Goal: Transaction & Acquisition: Purchase product/service

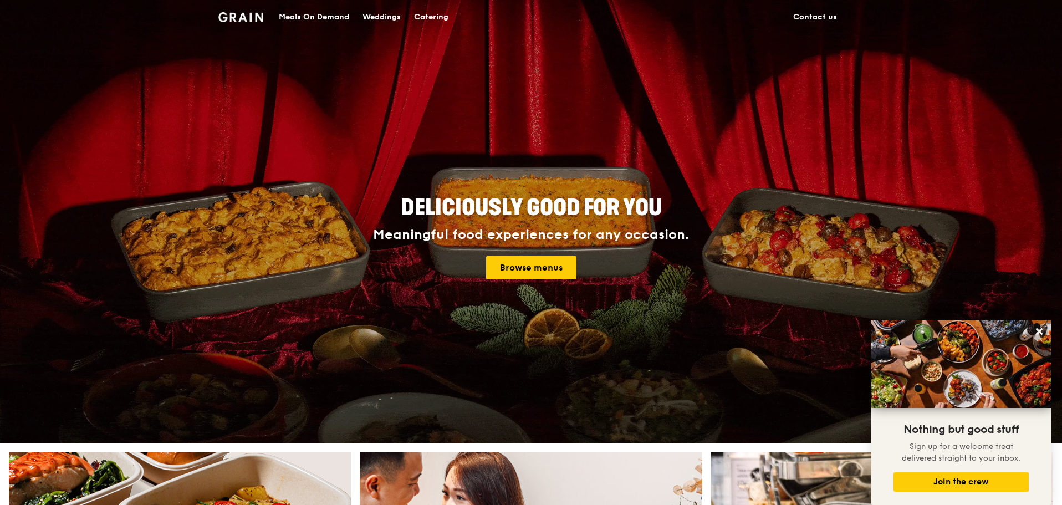
click at [316, 18] on div "Meals On Demand" at bounding box center [314, 17] width 70 height 33
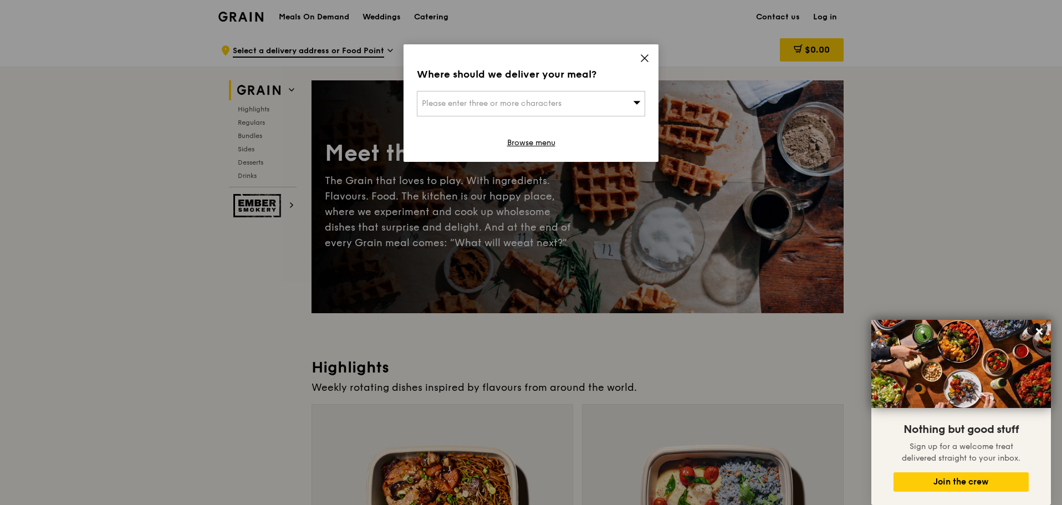
click at [644, 58] on icon at bounding box center [644, 58] width 7 height 7
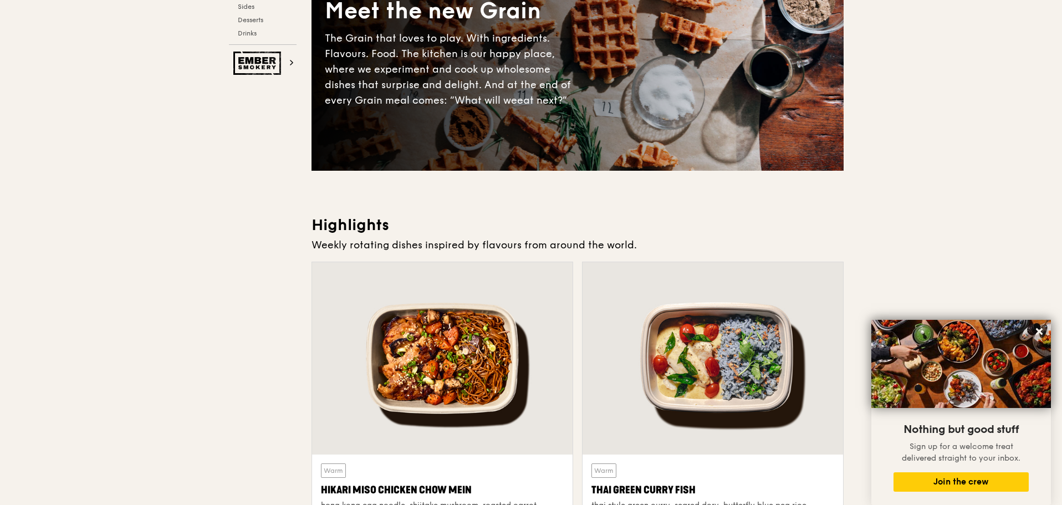
scroll to position [332, 0]
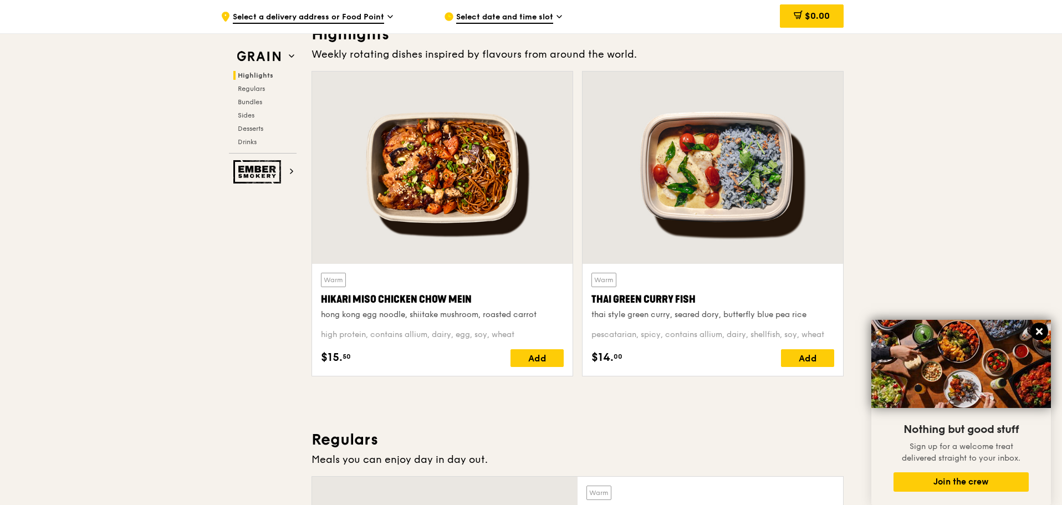
click at [1034, 330] on icon at bounding box center [1039, 331] width 10 height 10
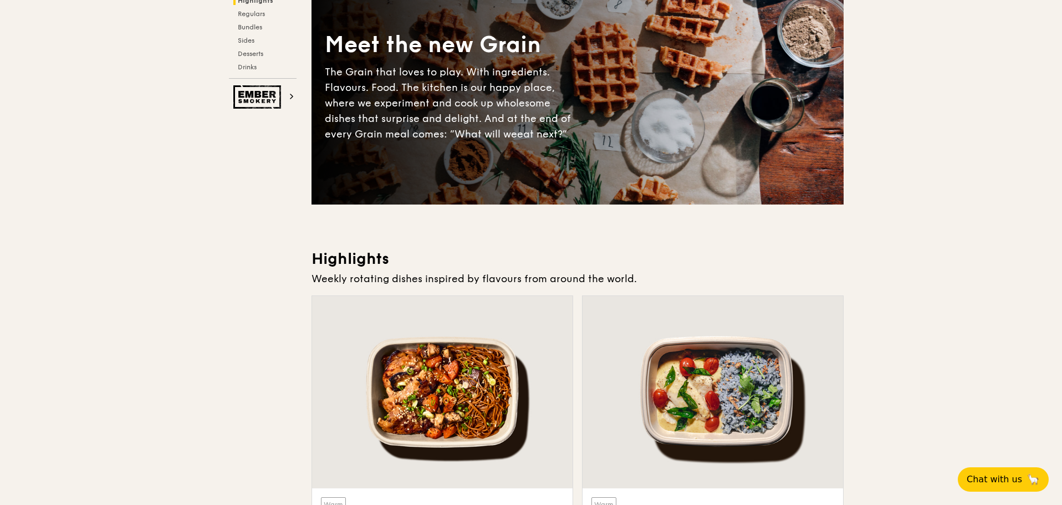
scroll to position [0, 0]
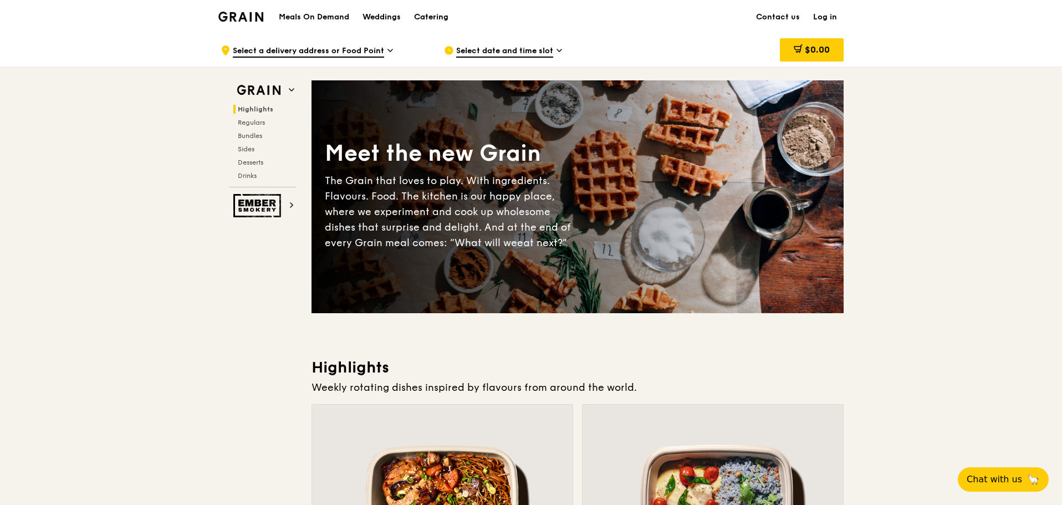
click at [445, 22] on div "Catering" at bounding box center [431, 17] width 34 height 33
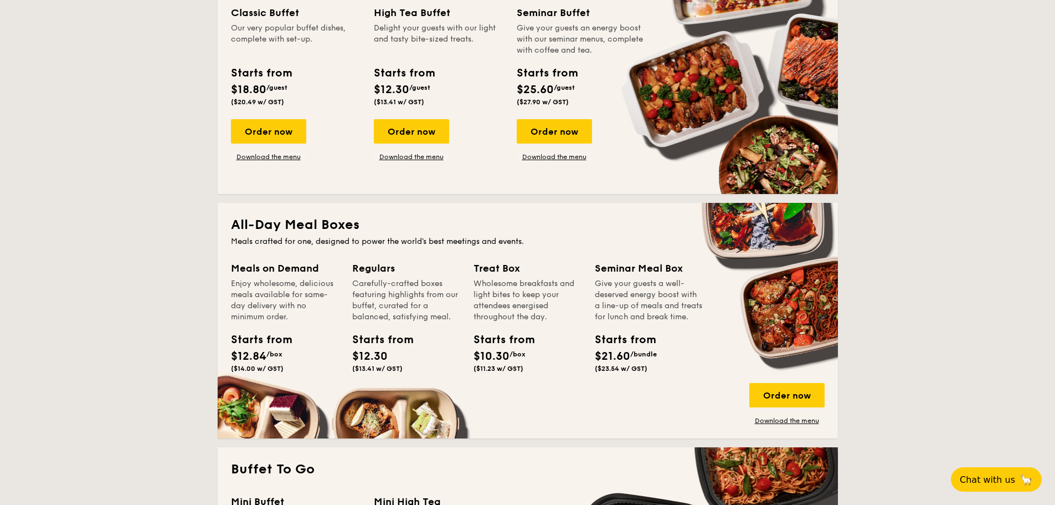
scroll to position [665, 0]
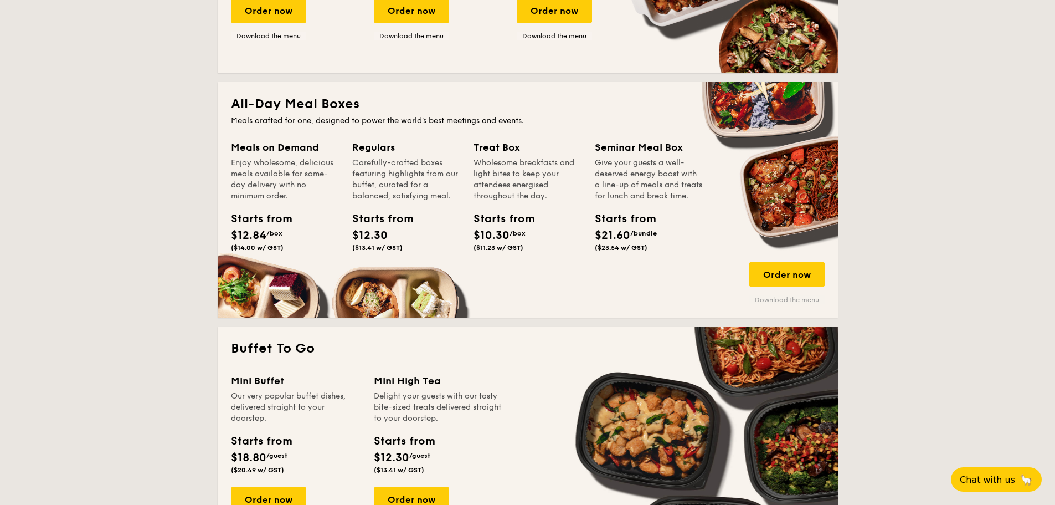
click at [782, 298] on link "Download the menu" at bounding box center [787, 299] width 75 height 9
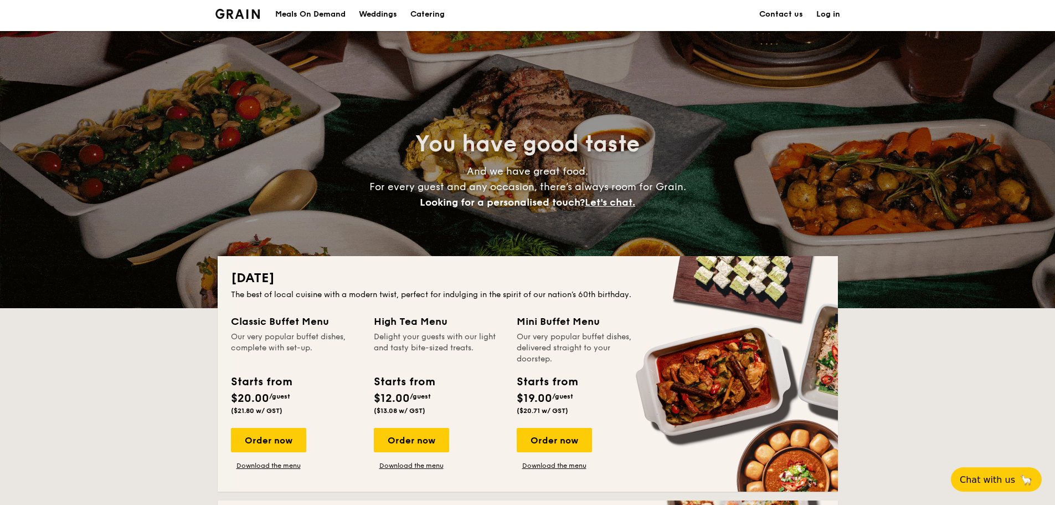
scroll to position [0, 0]
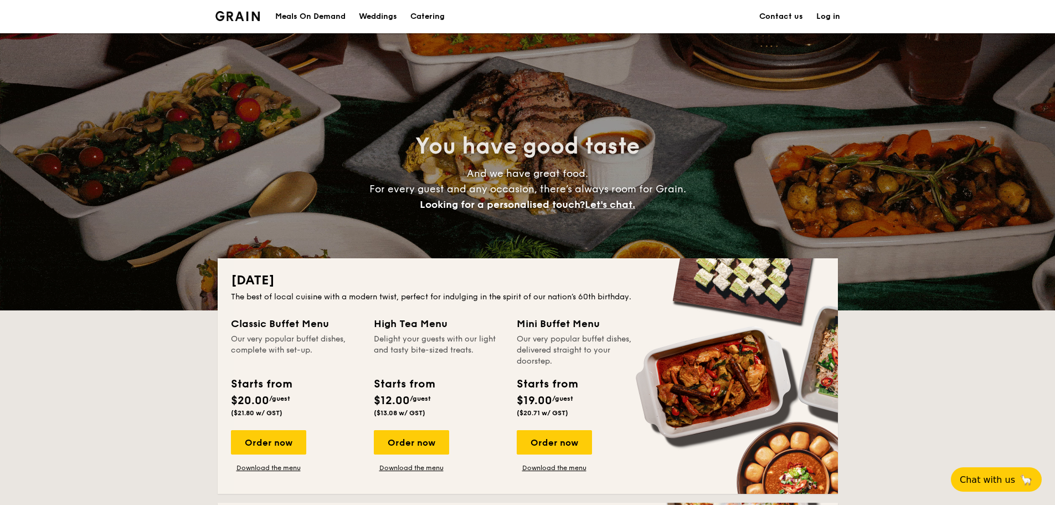
click at [332, 12] on div "Meals On Demand" at bounding box center [310, 16] width 70 height 33
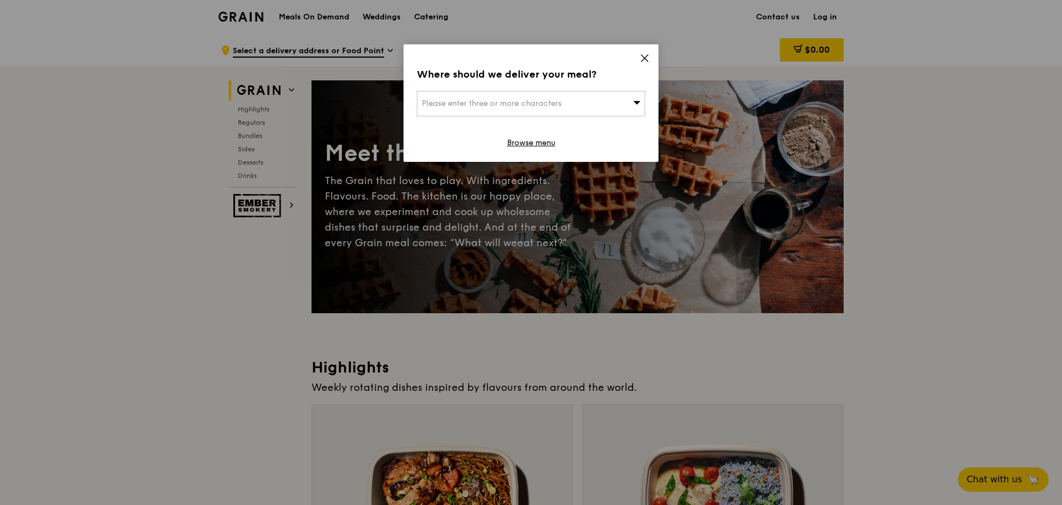
click at [651, 56] on div "Where should we deliver your meal? Please enter three or more characters Browse…" at bounding box center [530, 102] width 255 height 117
click at [648, 56] on icon at bounding box center [644, 58] width 10 height 10
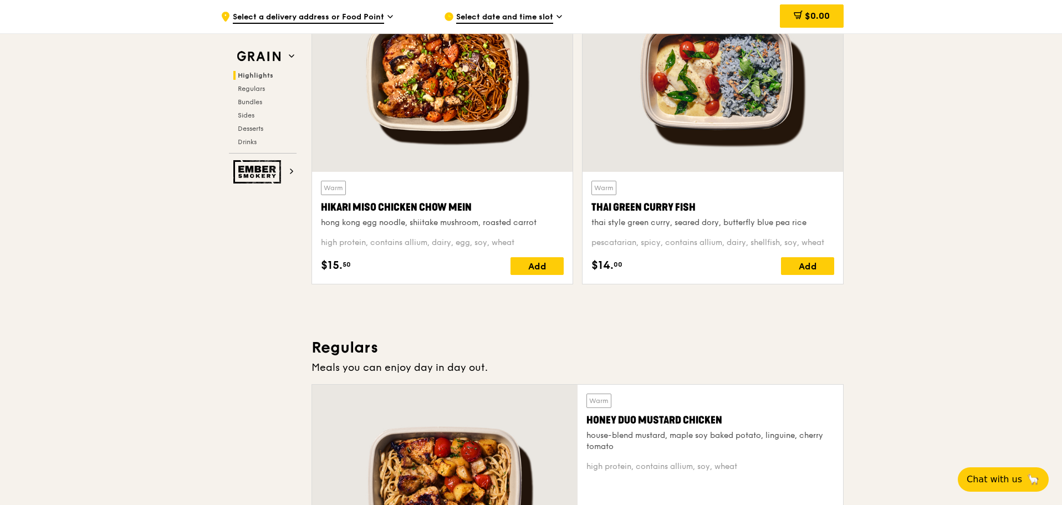
scroll to position [997, 0]
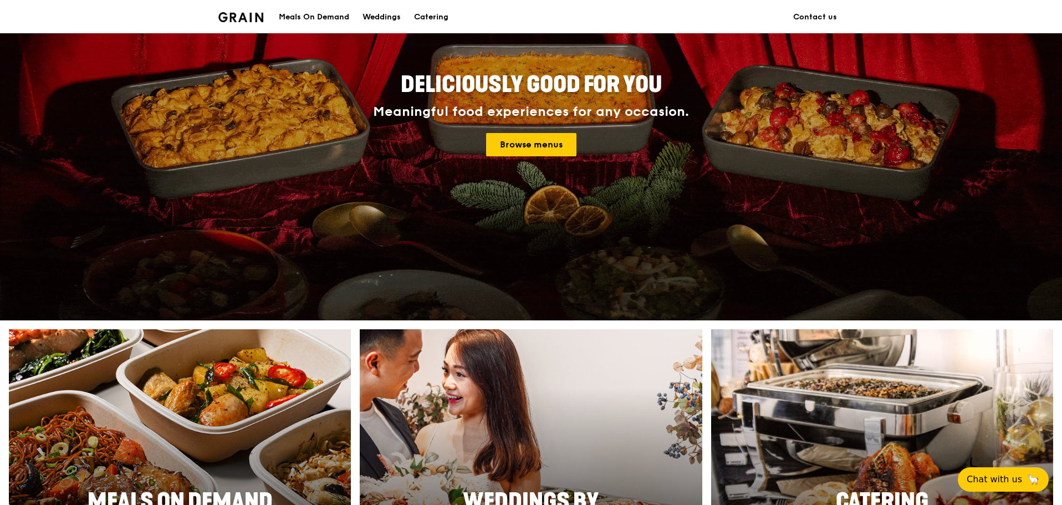
scroll to position [111, 0]
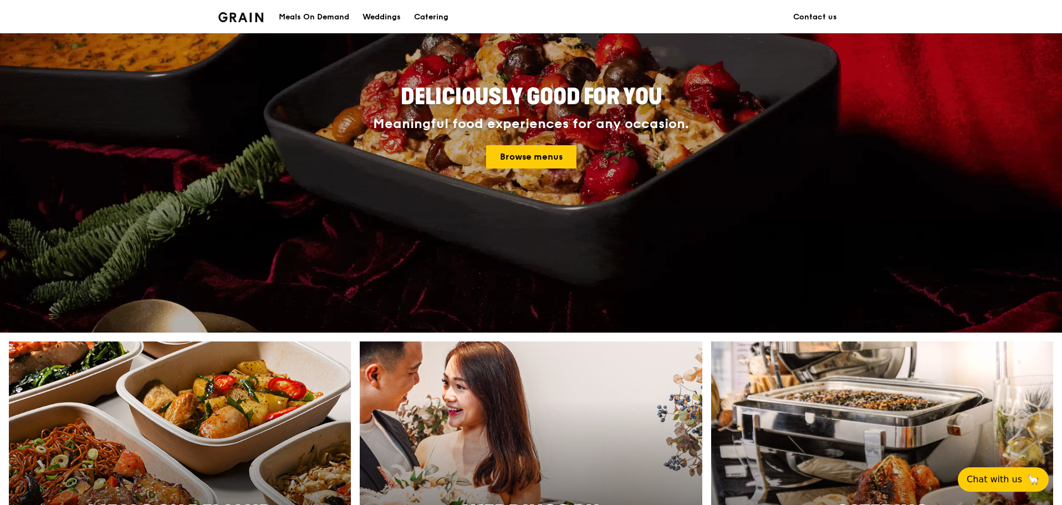
click at [336, 18] on div "Meals On Demand" at bounding box center [314, 17] width 70 height 33
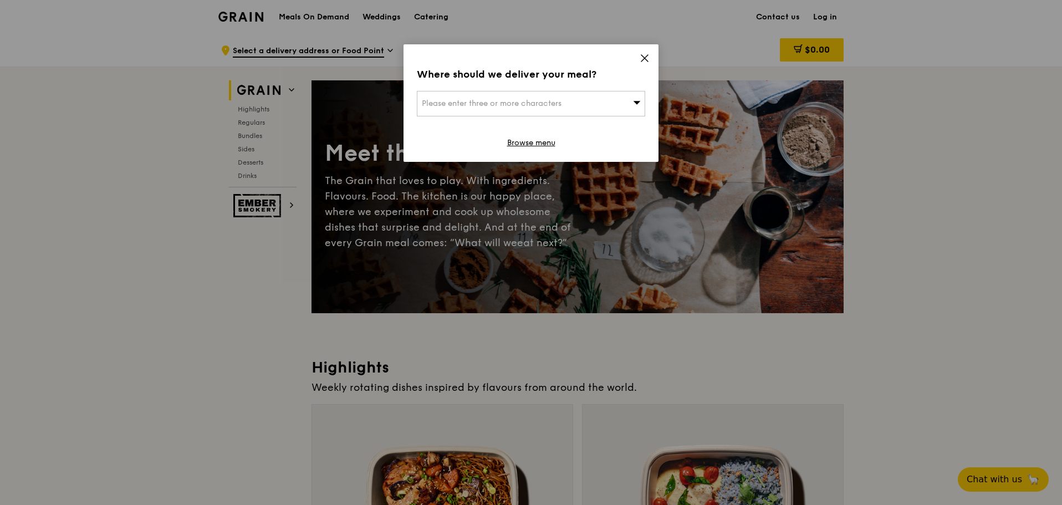
click at [649, 55] on div "Where should we deliver your meal? Please enter three or more characters Browse…" at bounding box center [530, 102] width 255 height 117
click at [647, 54] on icon at bounding box center [644, 58] width 10 height 10
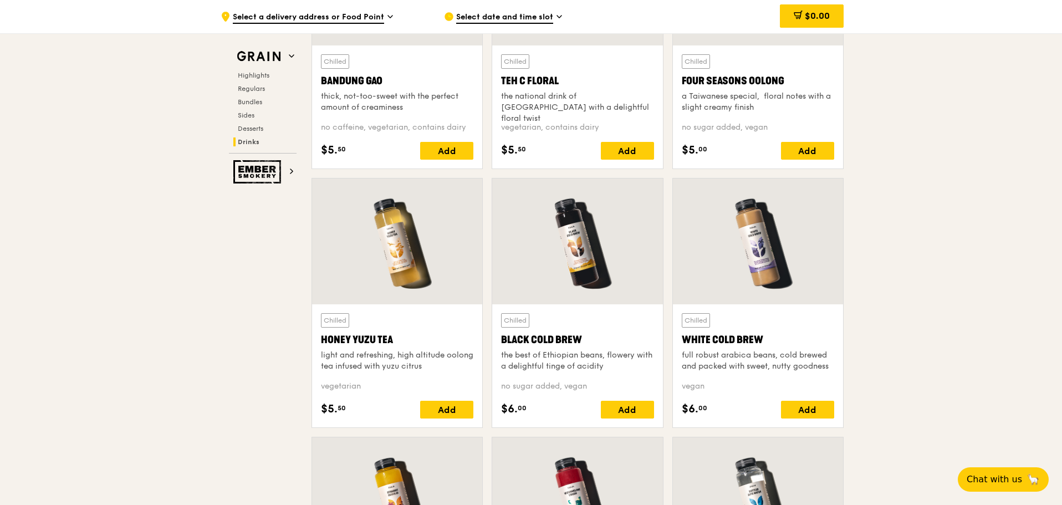
scroll to position [3989, 0]
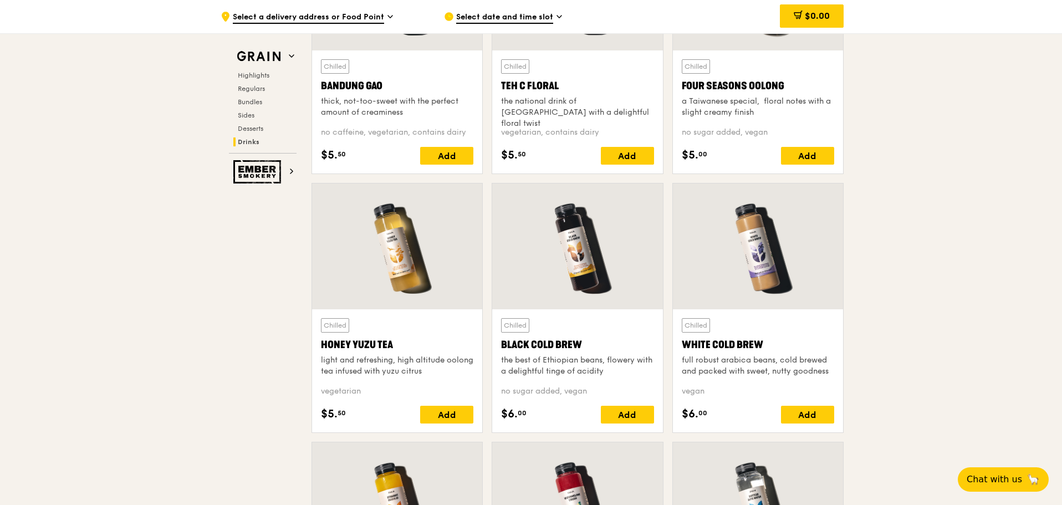
click at [403, 225] on div at bounding box center [397, 246] width 170 height 126
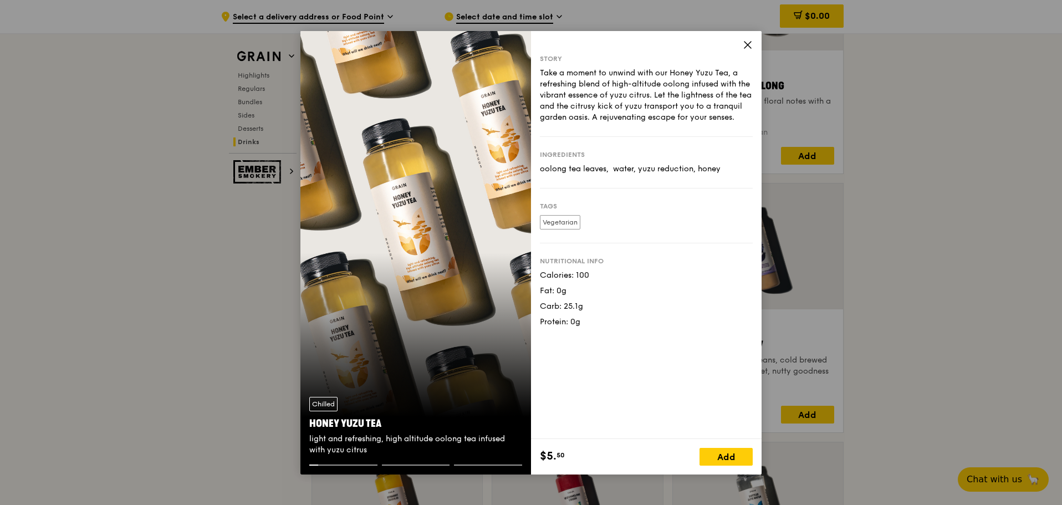
click at [748, 45] on icon at bounding box center [747, 45] width 7 height 7
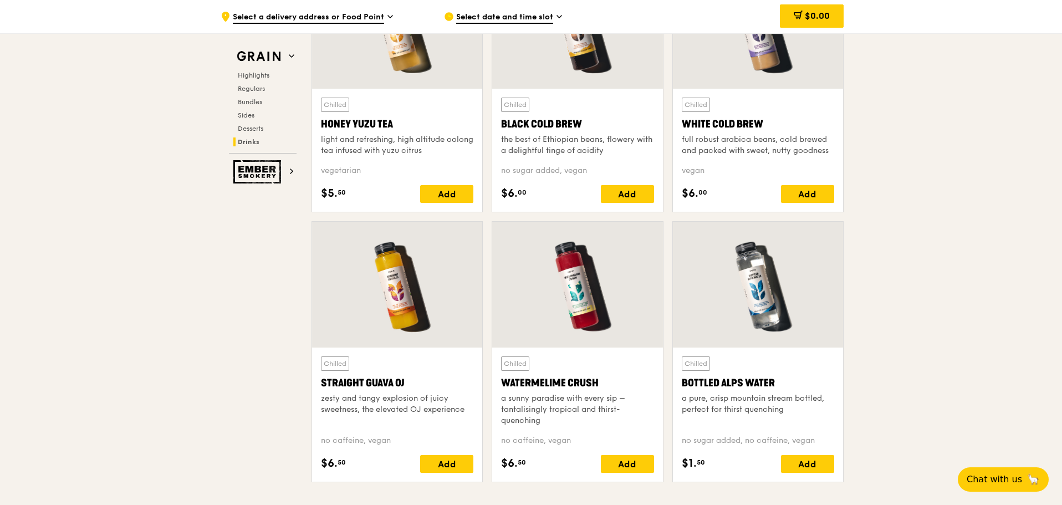
scroll to position [4211, 0]
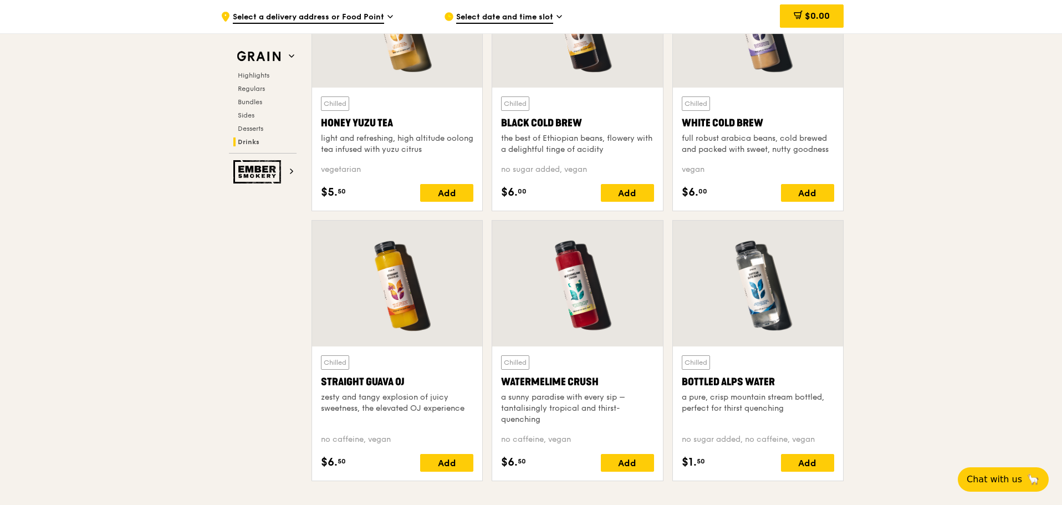
click at [606, 310] on div at bounding box center [577, 284] width 170 height 126
